Goal: Find specific page/section: Find specific page/section

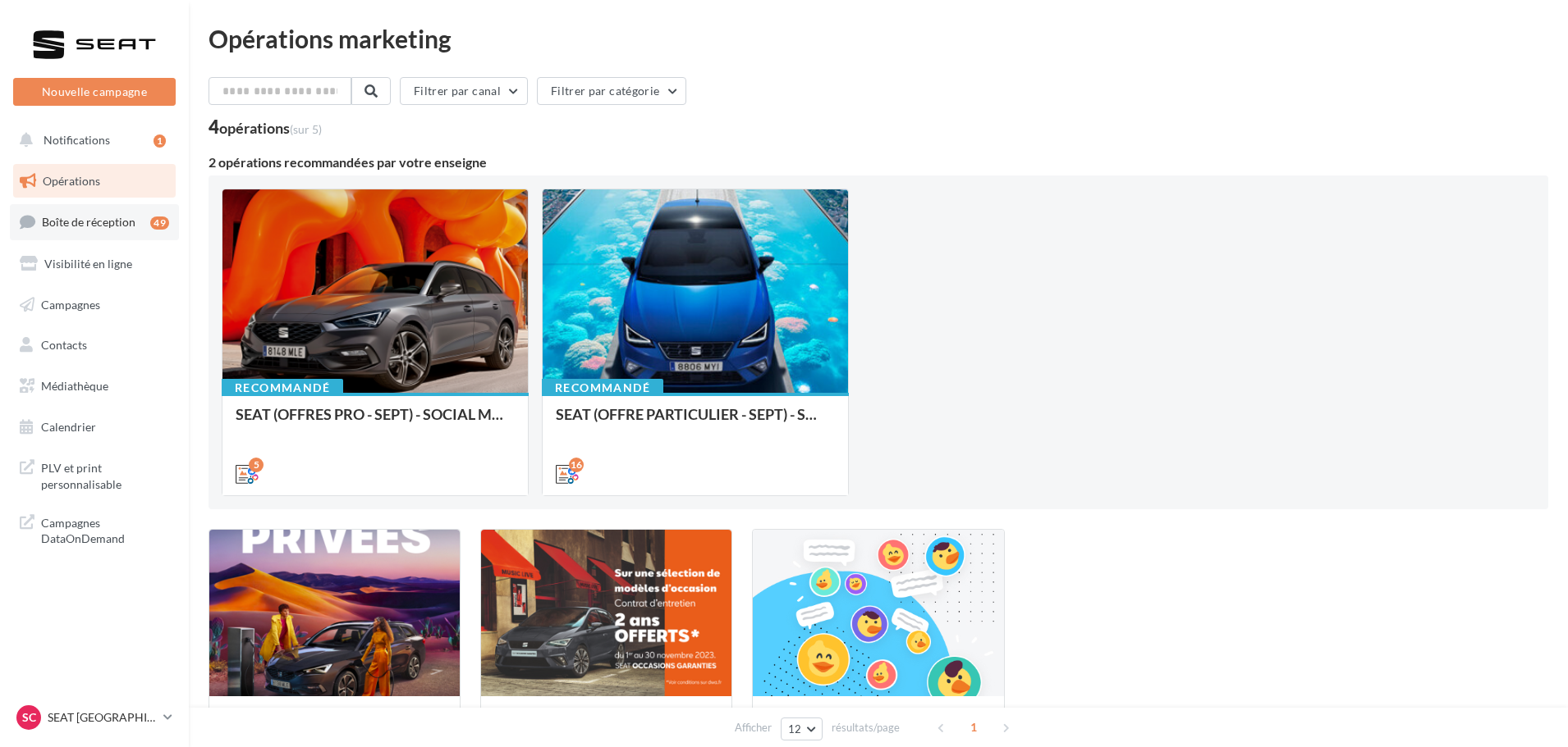
click at [89, 216] on span "Boîte de réception" at bounding box center [89, 222] width 94 height 14
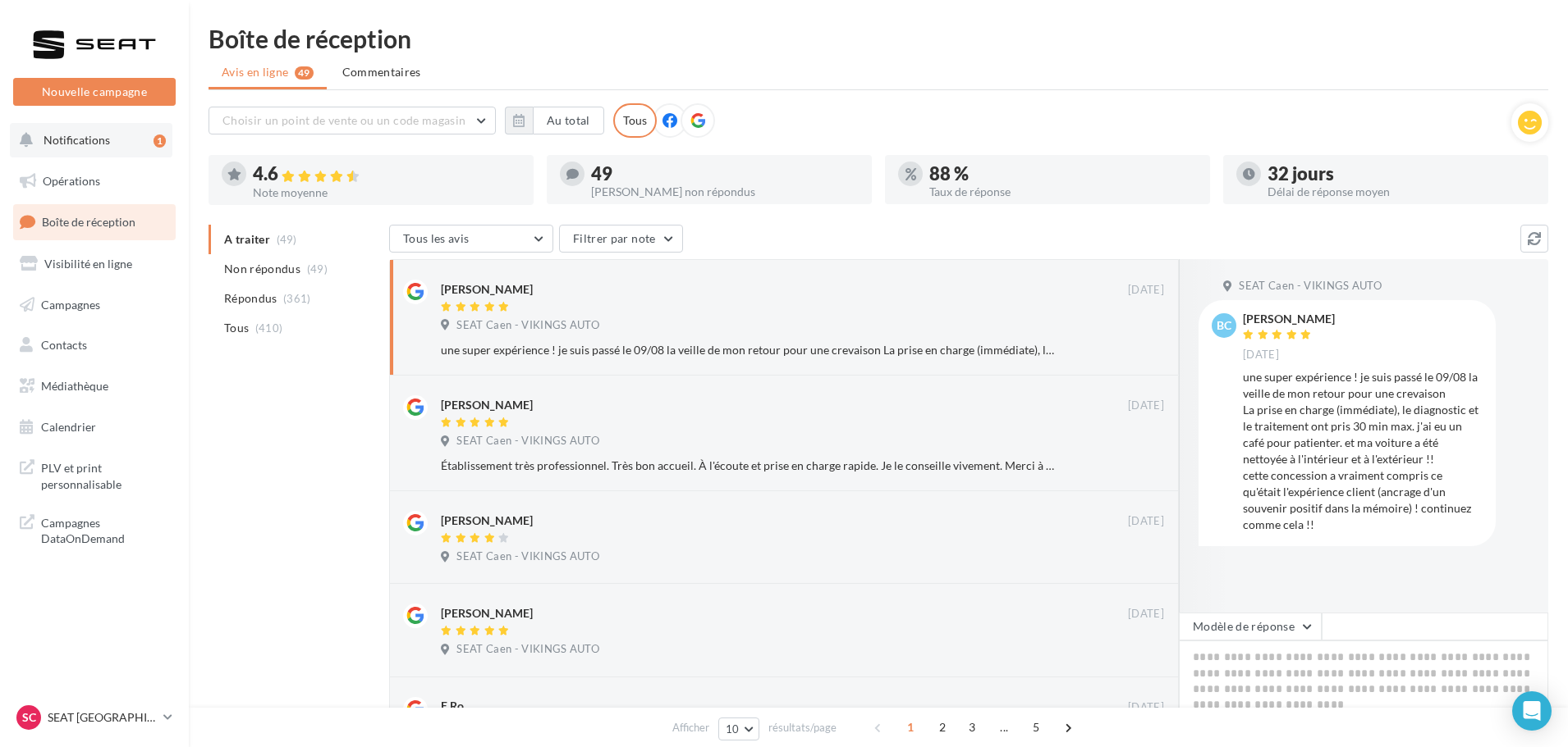
click at [105, 133] on span "Notifications" at bounding box center [76, 139] width 67 height 14
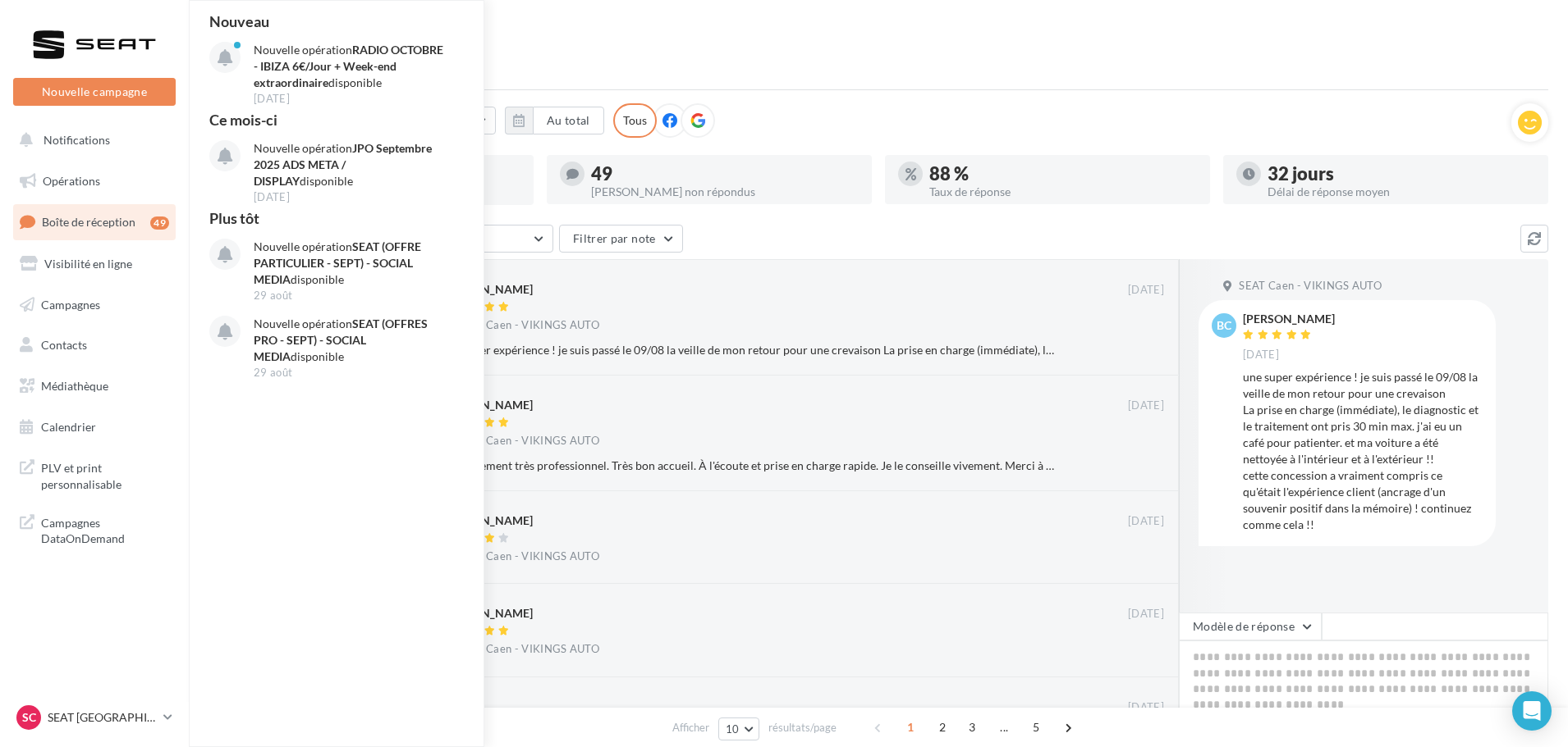
click at [115, 227] on span "Boîte de réception" at bounding box center [89, 222] width 94 height 14
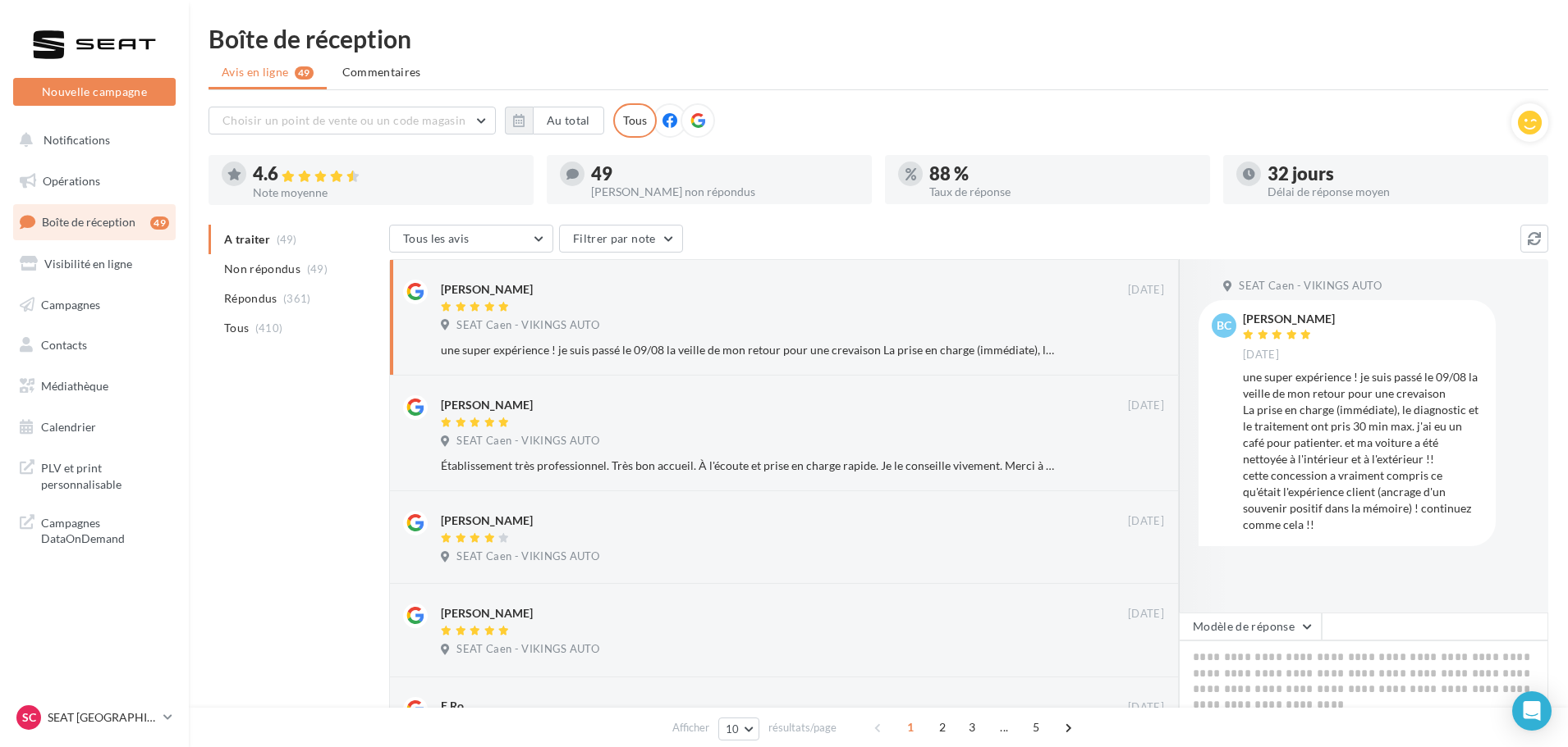
click at [1197, 110] on div "Choisir un point de vente ou un code magasin SEAT14123 - SEAT Caen - VIKINGS AU…" at bounding box center [860, 120] width 1303 height 35
click at [835, 86] on ul "Avis en ligne 49 Commentaires" at bounding box center [879, 73] width 1339 height 33
